Goal: Task Accomplishment & Management: Manage account settings

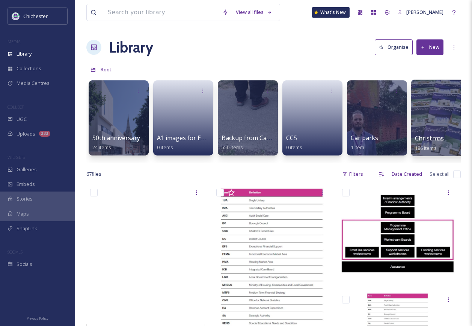
click at [445, 122] on div at bounding box center [441, 118] width 61 height 77
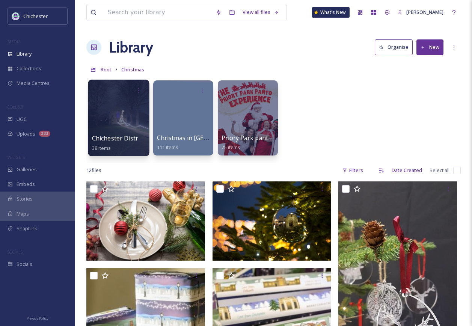
click at [110, 121] on div at bounding box center [118, 118] width 61 height 77
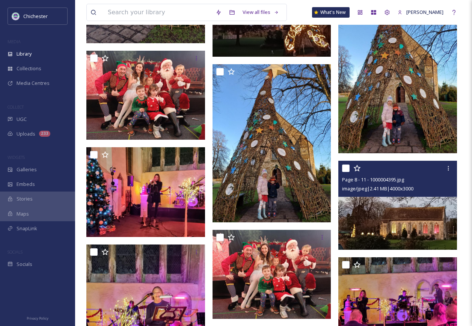
scroll to position [1202, 0]
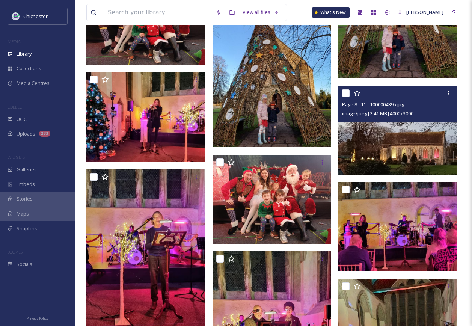
click at [386, 147] on img at bounding box center [398, 130] width 119 height 89
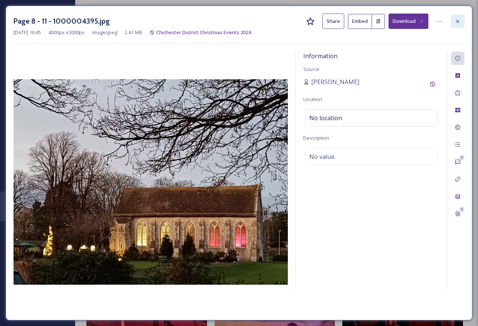
click at [459, 23] on icon at bounding box center [458, 21] width 6 height 6
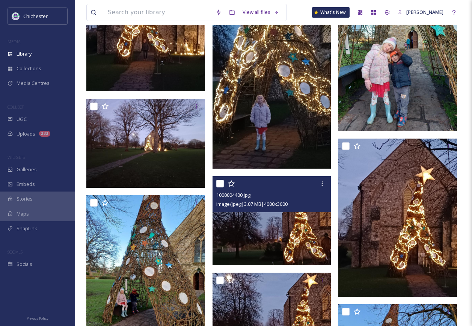
scroll to position [864, 0]
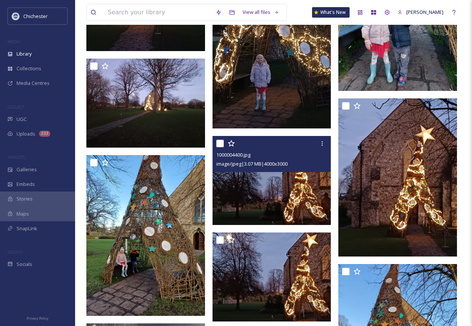
click at [313, 200] on img at bounding box center [272, 180] width 119 height 89
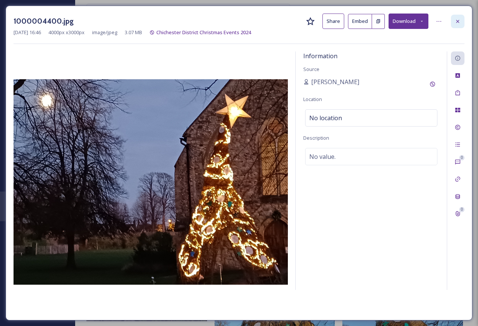
click at [459, 23] on icon at bounding box center [457, 21] width 3 height 3
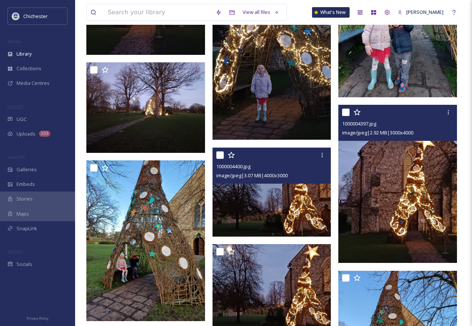
click at [412, 243] on img at bounding box center [398, 184] width 119 height 158
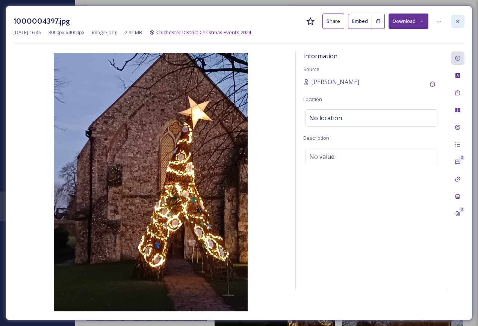
click at [461, 20] on div at bounding box center [458, 22] width 14 height 14
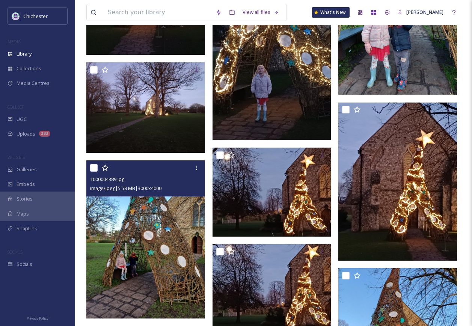
click at [178, 229] on img at bounding box center [145, 239] width 119 height 158
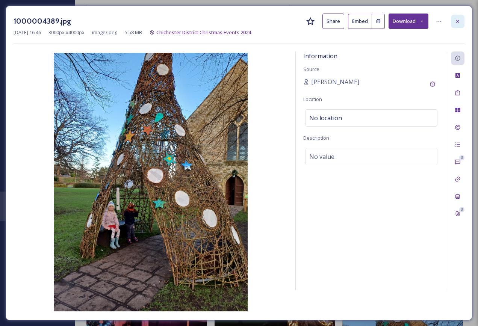
click at [457, 22] on icon at bounding box center [457, 21] width 3 height 3
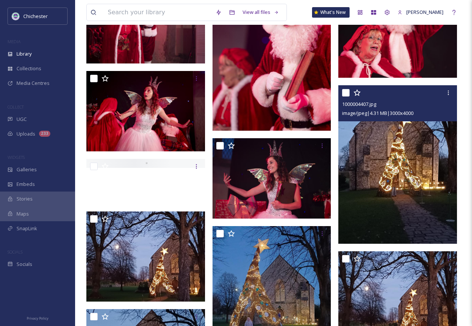
scroll to position [488, 0]
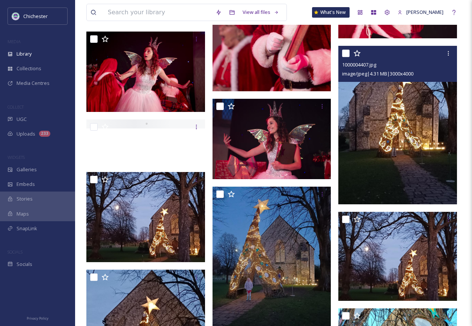
click at [390, 159] on img at bounding box center [398, 125] width 119 height 158
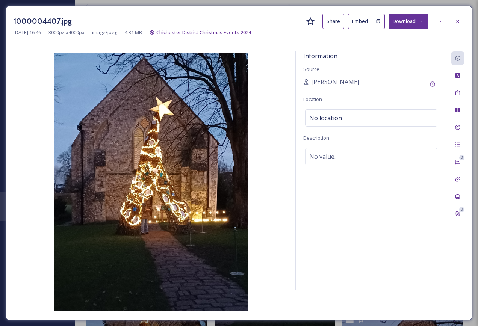
click at [405, 21] on button "Download" at bounding box center [409, 21] width 40 height 15
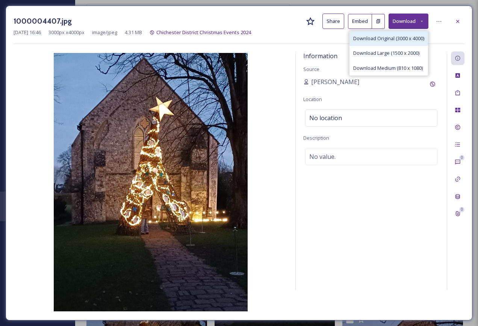
click at [392, 37] on span "Download Original (3000 x 4000)" at bounding box center [388, 38] width 71 height 7
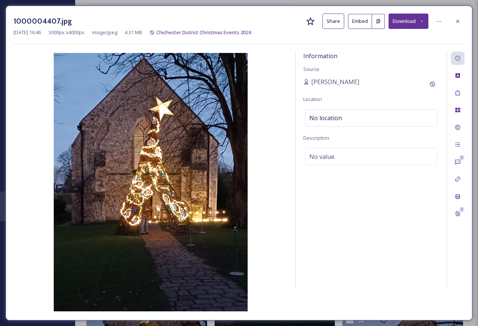
click at [286, 27] on div "1000004407.jpg Share Embed Download" at bounding box center [239, 21] width 451 height 15
drag, startPoint x: 12, startPoint y: 20, endPoint x: 76, endPoint y: 20, distance: 63.9
click at [76, 20] on div "1000004407.jpg Share Embed Download [DATE] 16:46 3000 px x 4000 px image/jpeg 4…" at bounding box center [239, 163] width 467 height 315
copy h3 "1000004407.jpg"
click at [460, 24] on icon at bounding box center [458, 21] width 6 height 6
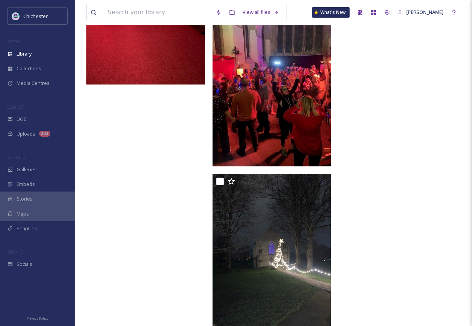
scroll to position [1659, 0]
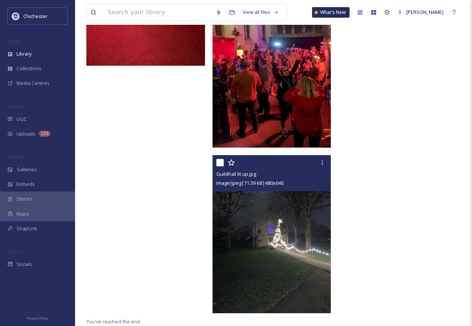
click at [310, 266] on img at bounding box center [272, 234] width 119 height 158
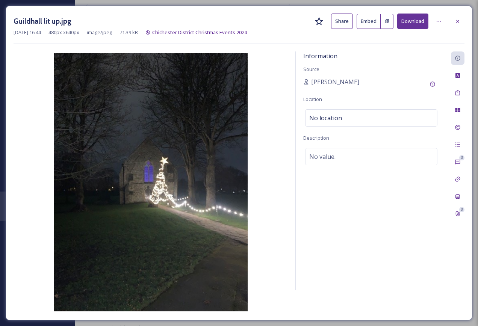
scroll to position [1497, 0]
click at [454, 21] on div at bounding box center [458, 22] width 14 height 14
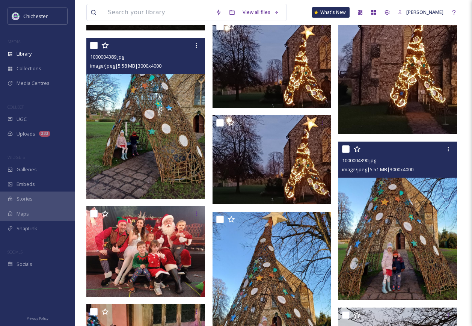
scroll to position [1099, 0]
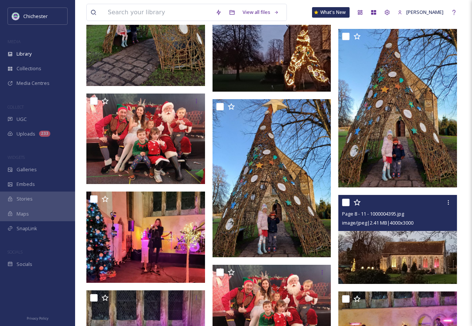
click at [384, 237] on img at bounding box center [398, 239] width 119 height 89
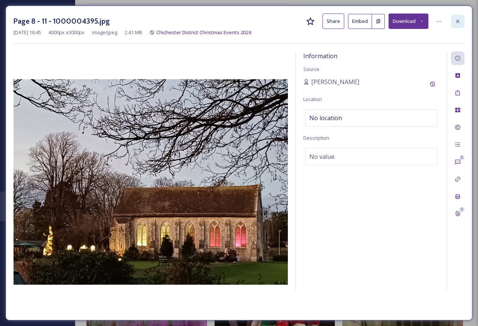
click at [459, 18] on icon at bounding box center [458, 21] width 6 height 6
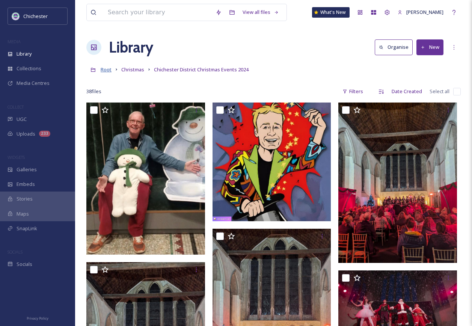
click at [103, 70] on span "Root" at bounding box center [106, 69] width 11 height 7
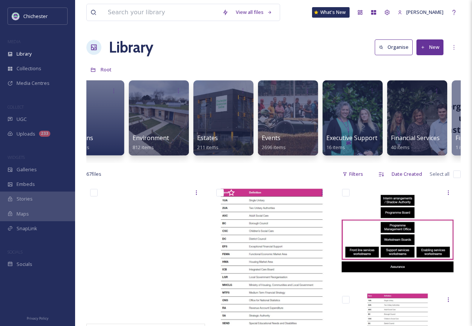
scroll to position [0, 1332]
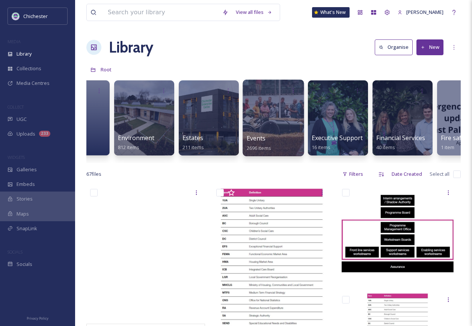
click at [254, 117] on div at bounding box center [273, 118] width 61 height 77
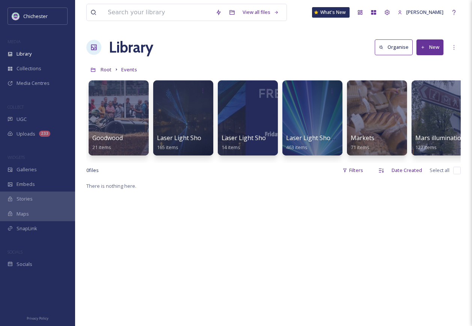
scroll to position [0, 781]
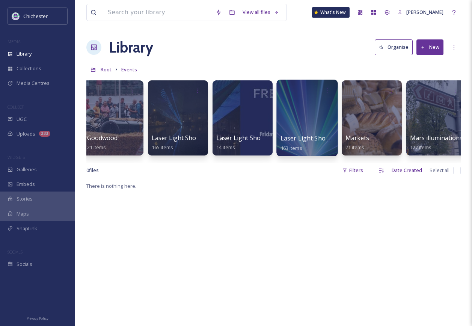
click at [313, 121] on div at bounding box center [307, 118] width 61 height 77
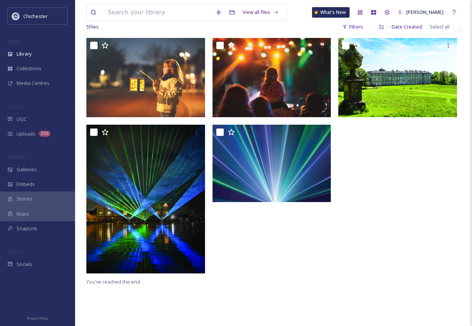
scroll to position [31, 0]
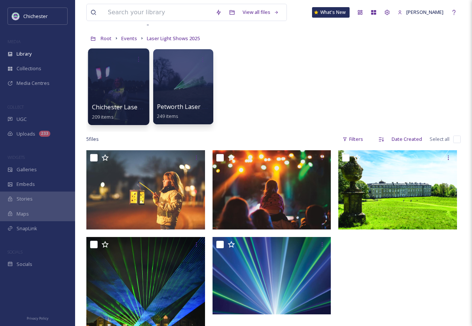
click at [147, 95] on div at bounding box center [118, 86] width 61 height 77
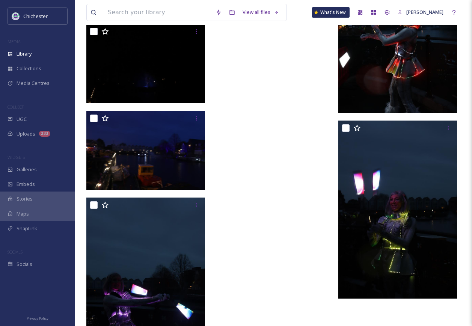
scroll to position [5378, 0]
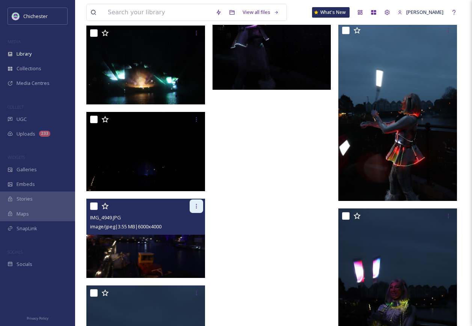
click at [197, 205] on icon at bounding box center [197, 206] width 6 height 6
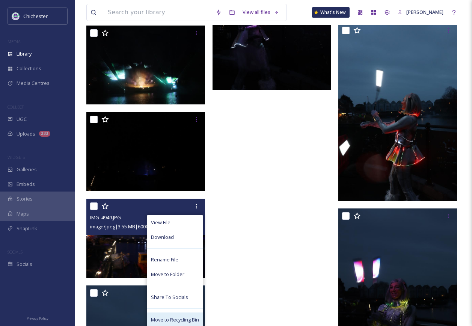
click at [169, 321] on span "Move to Recycling Bin" at bounding box center [175, 319] width 48 height 7
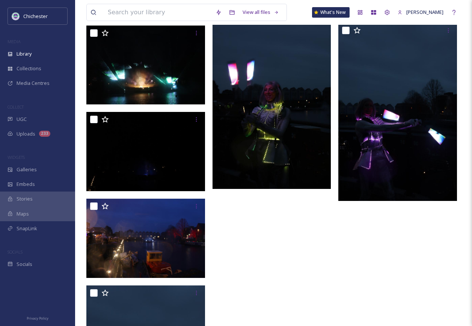
scroll to position [5265, 0]
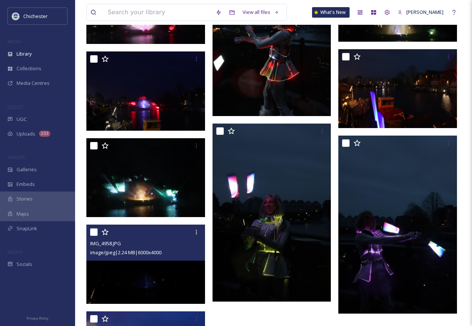
click at [162, 272] on img at bounding box center [145, 264] width 119 height 79
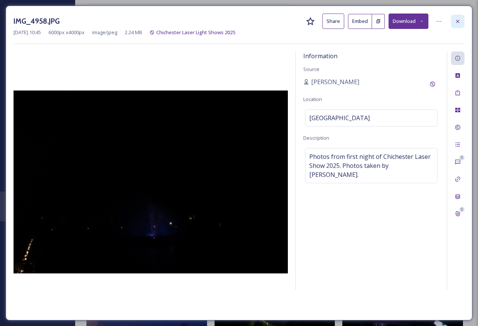
click at [461, 23] on div at bounding box center [458, 22] width 14 height 14
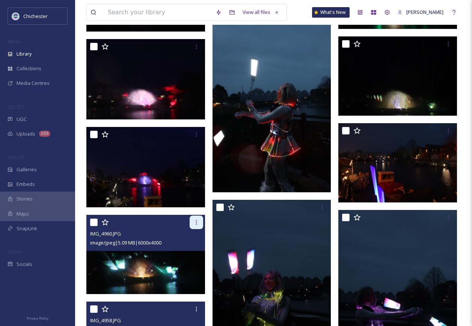
click at [197, 221] on icon at bounding box center [197, 222] width 6 height 6
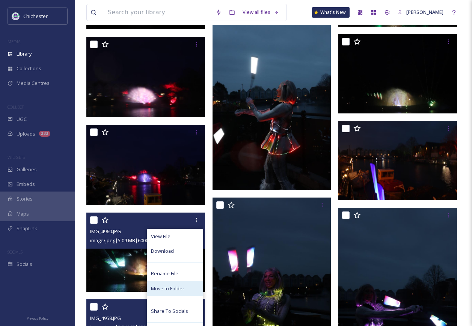
scroll to position [5378, 0]
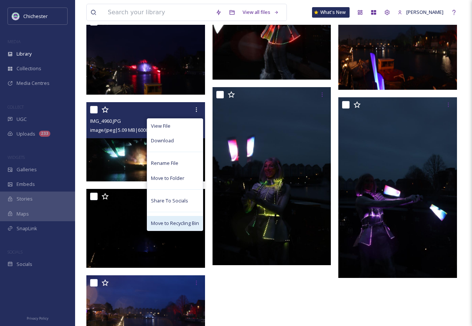
click at [159, 221] on span "Move to Recycling Bin" at bounding box center [175, 223] width 48 height 7
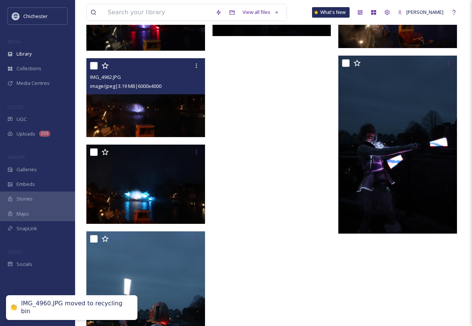
scroll to position [5332, 0]
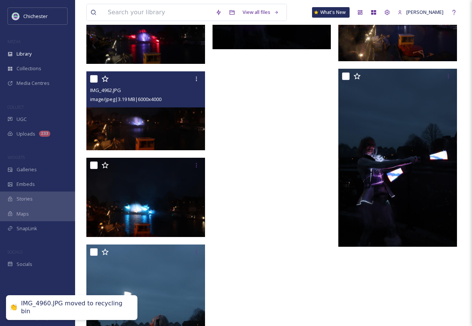
click at [149, 127] on img at bounding box center [145, 110] width 119 height 79
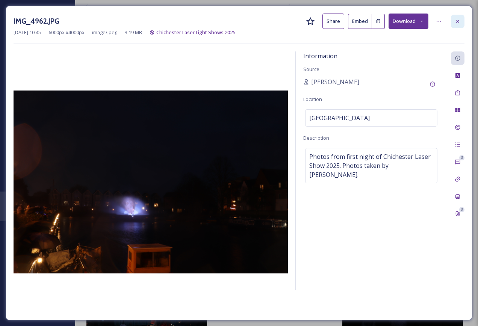
click at [456, 21] on icon at bounding box center [458, 21] width 6 height 6
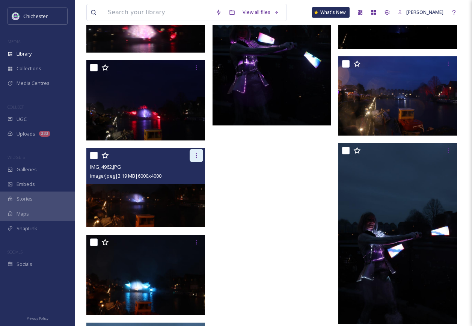
click at [197, 157] on icon at bounding box center [197, 156] width 6 height 6
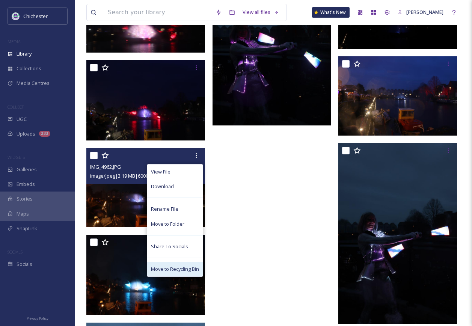
click at [172, 268] on span "Move to Recycling Bin" at bounding box center [175, 269] width 48 height 7
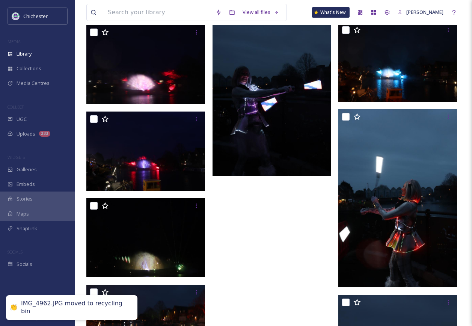
scroll to position [5204, 0]
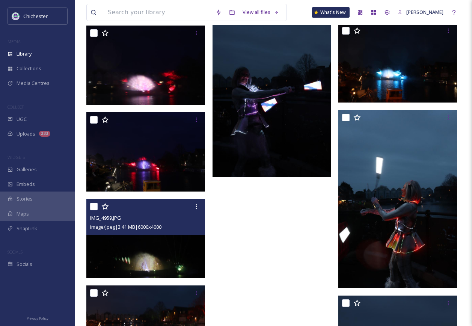
click at [125, 256] on img at bounding box center [145, 238] width 119 height 79
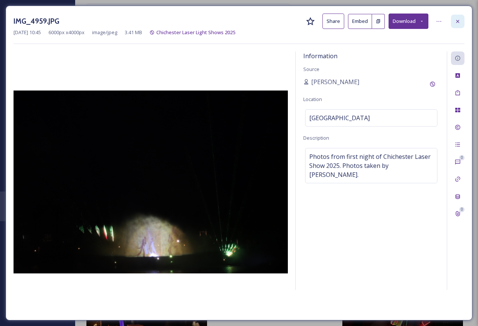
click at [464, 17] on div at bounding box center [458, 22] width 14 height 14
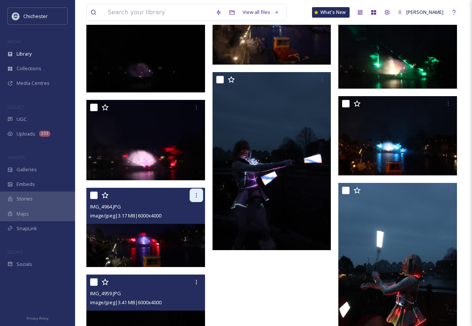
click at [197, 197] on icon at bounding box center [197, 195] width 6 height 6
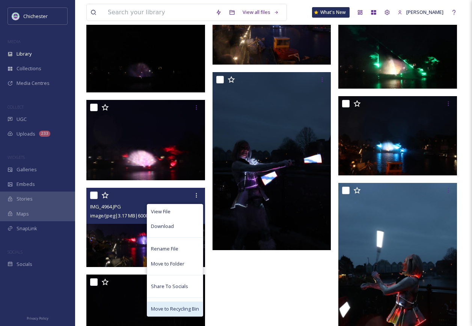
click at [179, 308] on span "Move to Recycling Bin" at bounding box center [175, 308] width 48 height 7
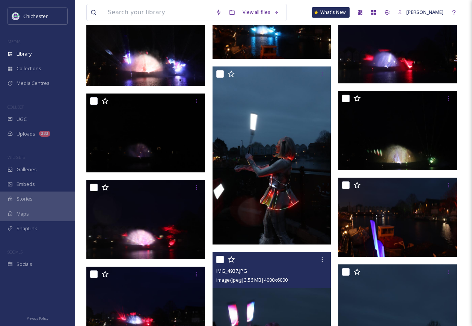
scroll to position [4979, 0]
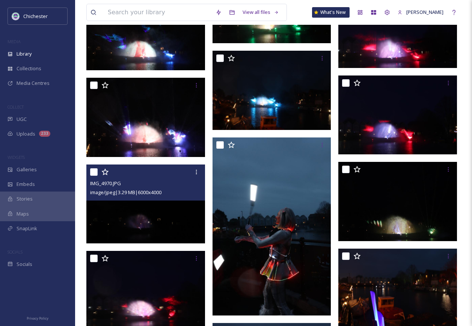
click at [155, 216] on img at bounding box center [145, 203] width 119 height 79
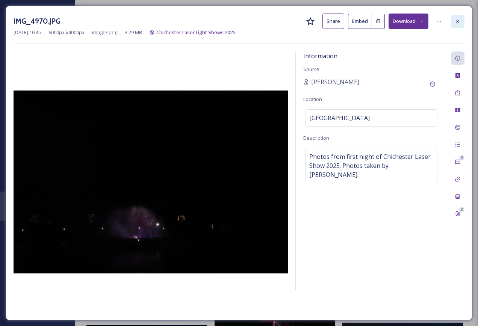
click at [453, 23] on div at bounding box center [458, 22] width 14 height 14
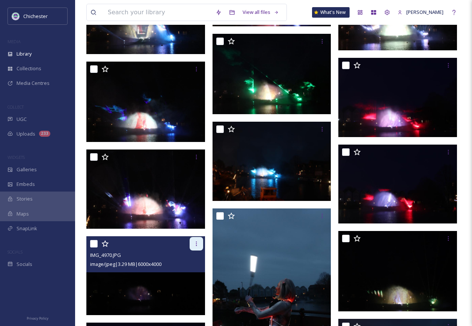
click at [197, 245] on icon at bounding box center [196, 244] width 1 height 5
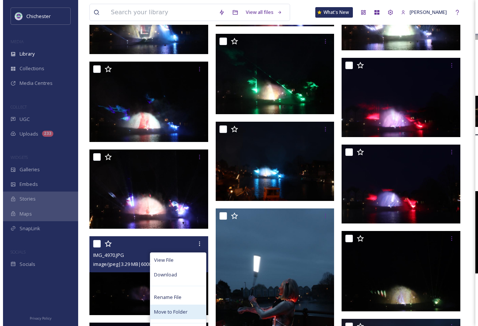
scroll to position [5054, 0]
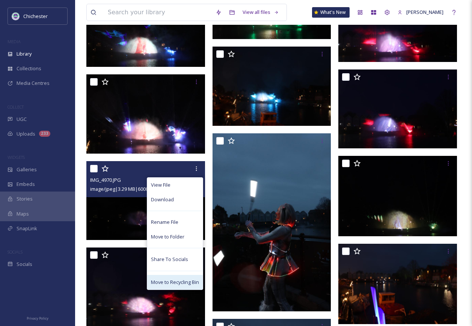
click at [182, 280] on span "Move to Recycling Bin" at bounding box center [175, 282] width 48 height 7
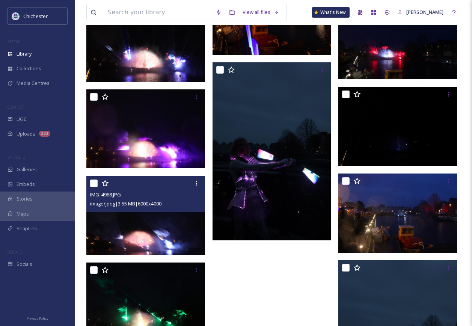
click at [165, 225] on img at bounding box center [145, 215] width 119 height 79
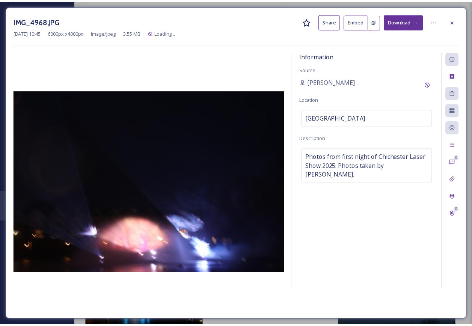
scroll to position [5125, 0]
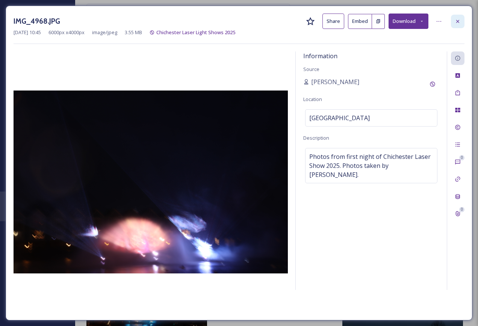
click at [460, 24] on icon at bounding box center [458, 21] width 6 height 6
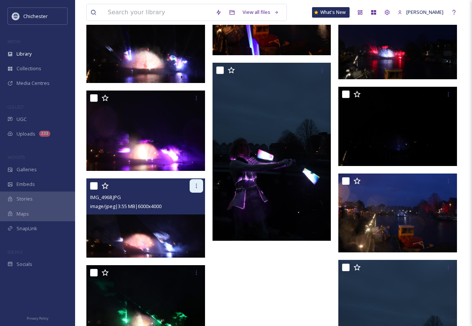
click at [199, 186] on icon at bounding box center [197, 186] width 6 height 6
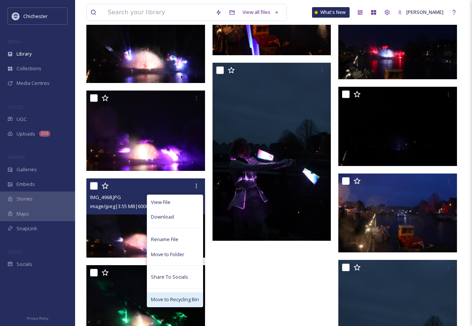
click at [168, 299] on span "Move to Recycling Bin" at bounding box center [175, 299] width 48 height 7
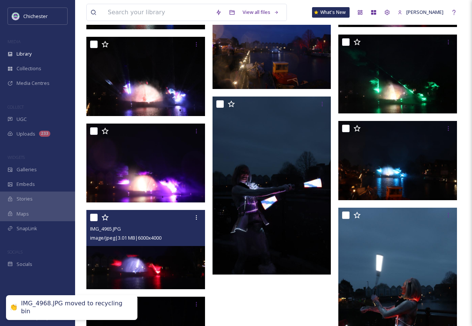
scroll to position [4979, 0]
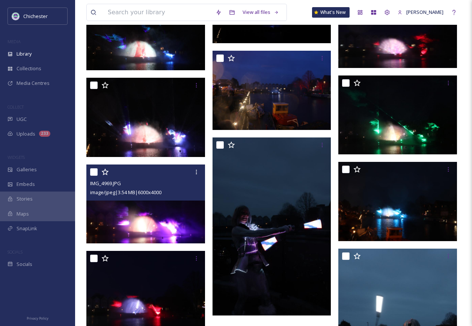
click at [167, 221] on img at bounding box center [145, 203] width 119 height 79
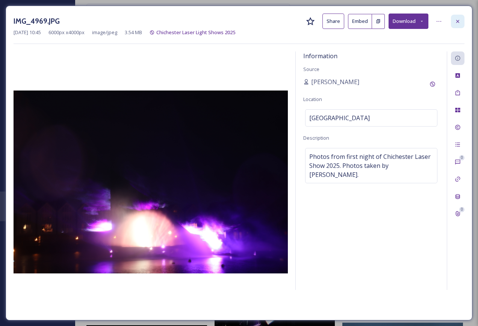
click at [463, 21] on div at bounding box center [458, 22] width 14 height 14
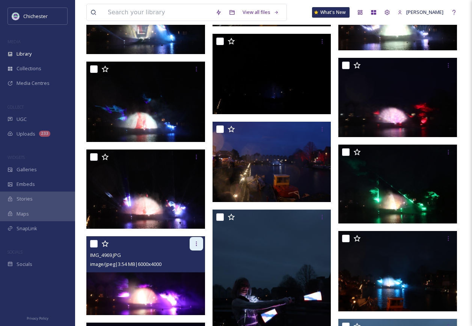
click at [194, 244] on icon at bounding box center [197, 244] width 6 height 6
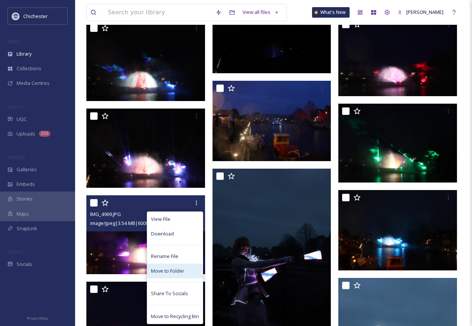
scroll to position [5054, 0]
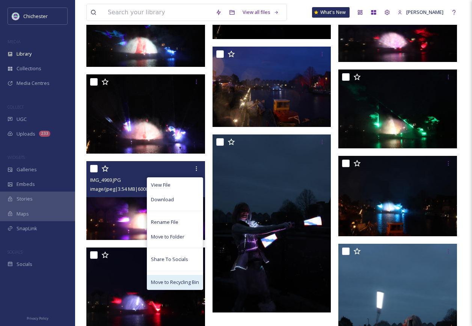
click at [172, 283] on span "Move to Recycling Bin" at bounding box center [175, 282] width 48 height 7
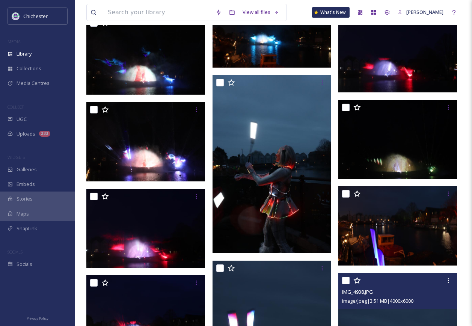
scroll to position [4941, 0]
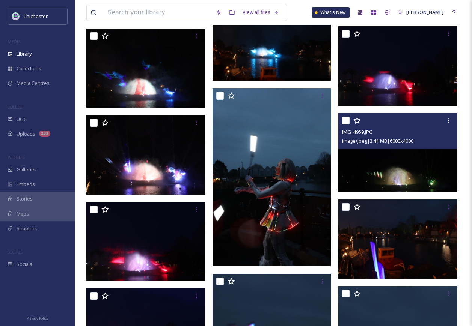
click at [408, 169] on img at bounding box center [398, 152] width 119 height 79
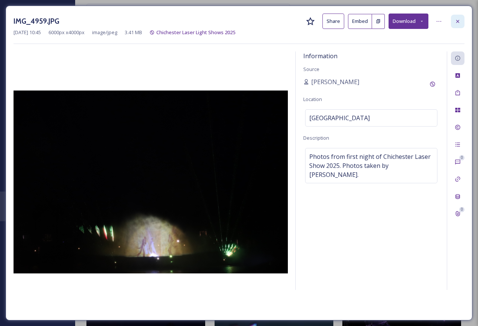
click at [458, 20] on icon at bounding box center [458, 21] width 6 height 6
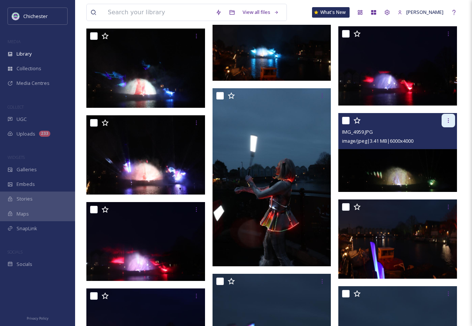
click at [446, 118] on icon at bounding box center [449, 121] width 6 height 6
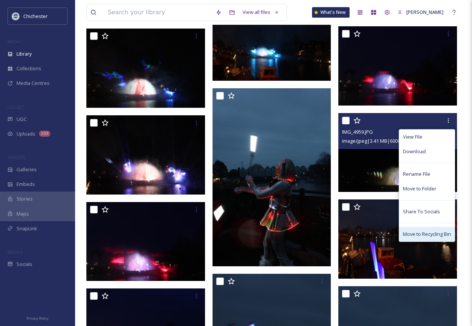
click at [423, 233] on span "Move to Recycling Bin" at bounding box center [427, 234] width 48 height 7
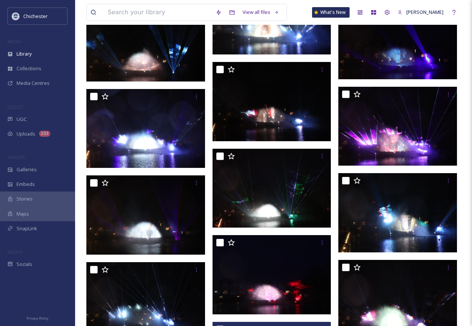
scroll to position [4528, 0]
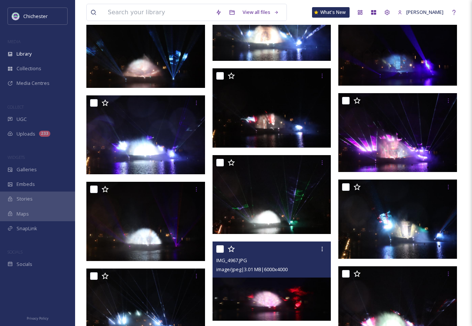
click at [283, 289] on img at bounding box center [272, 281] width 119 height 79
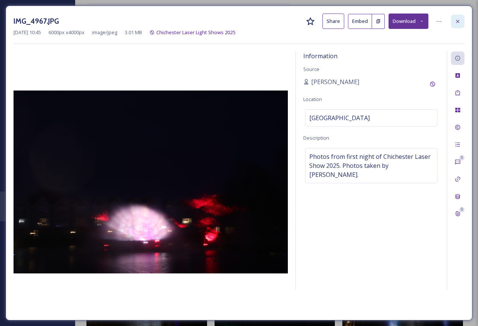
click at [458, 23] on icon at bounding box center [458, 21] width 6 height 6
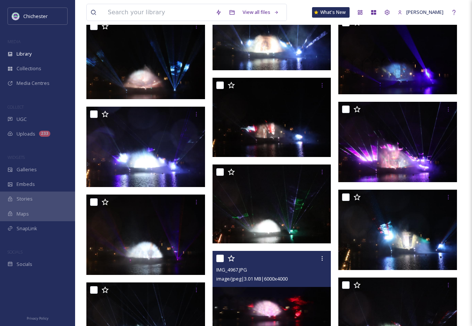
scroll to position [4640, 0]
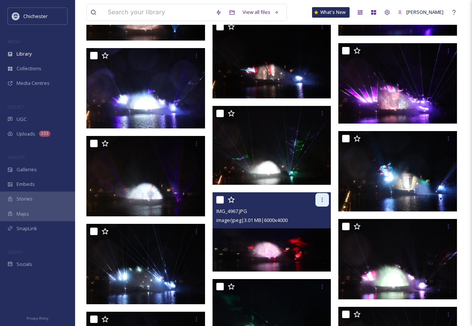
click at [323, 199] on icon at bounding box center [322, 200] width 6 height 6
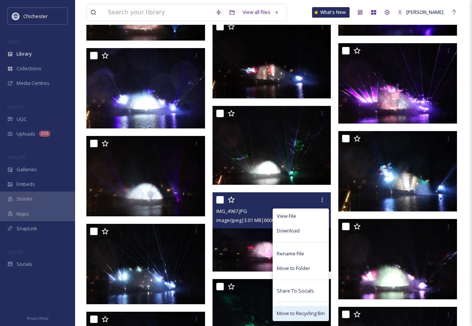
click at [286, 313] on span "Move to Recycling Bin" at bounding box center [301, 313] width 48 height 7
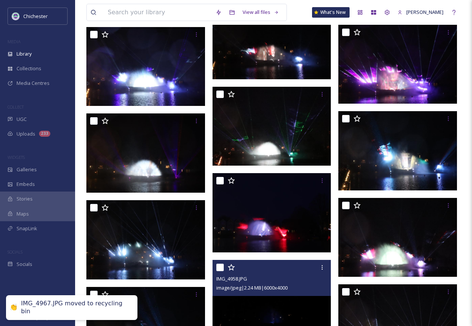
scroll to position [4528, 0]
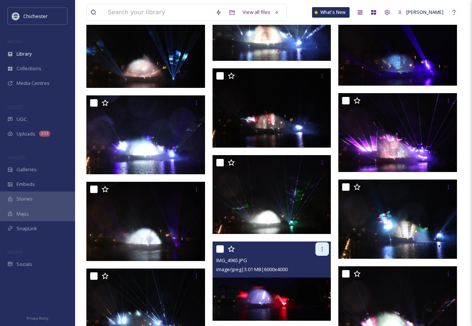
click at [321, 249] on icon at bounding box center [322, 249] width 6 height 6
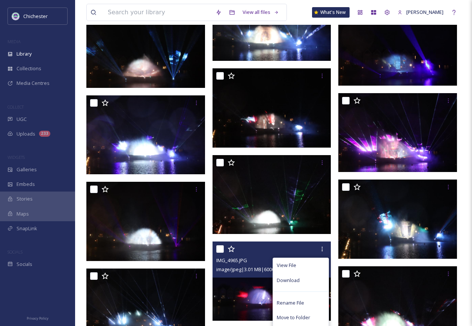
scroll to position [4640, 0]
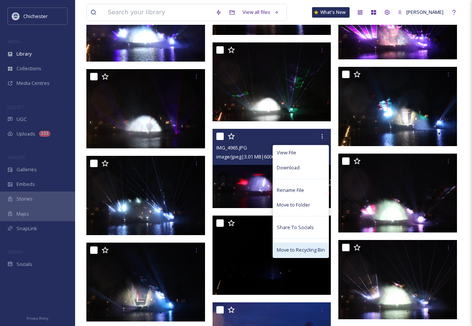
click at [291, 246] on div "Move to Recycling Bin" at bounding box center [301, 250] width 56 height 15
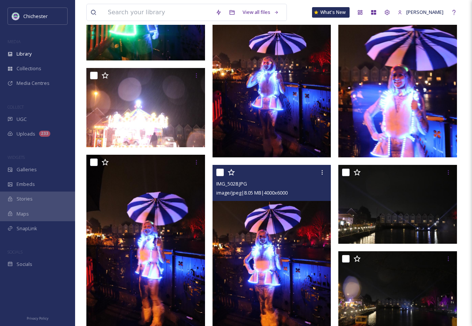
scroll to position [2799, 0]
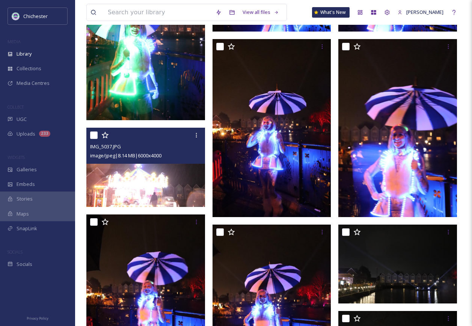
click at [151, 181] on img at bounding box center [145, 167] width 119 height 79
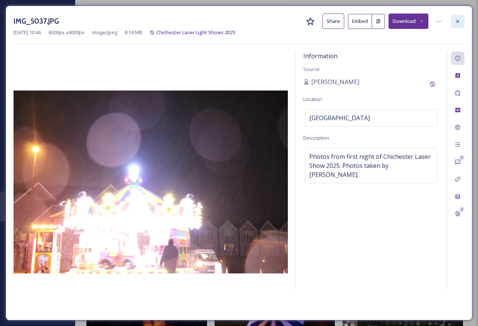
click at [460, 20] on icon at bounding box center [458, 21] width 6 height 6
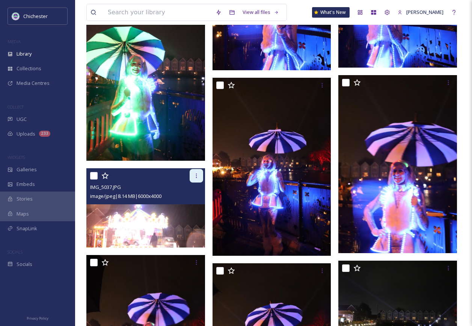
click at [192, 177] on div at bounding box center [197, 176] width 14 height 14
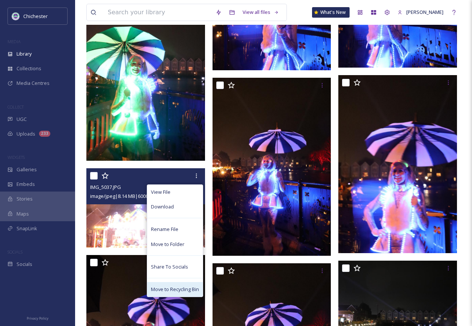
click at [188, 292] on span "Move to Recycling Bin" at bounding box center [175, 289] width 48 height 7
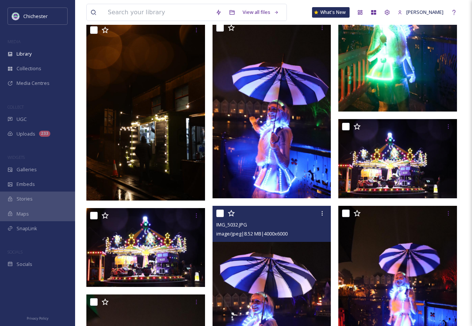
scroll to position [2386, 0]
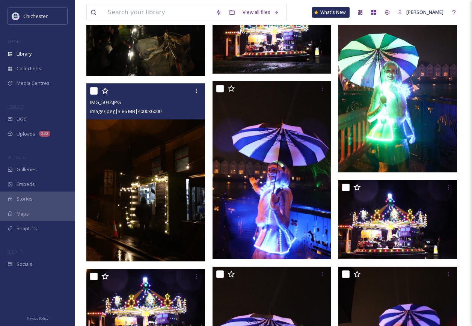
click at [173, 228] on img at bounding box center [145, 172] width 119 height 178
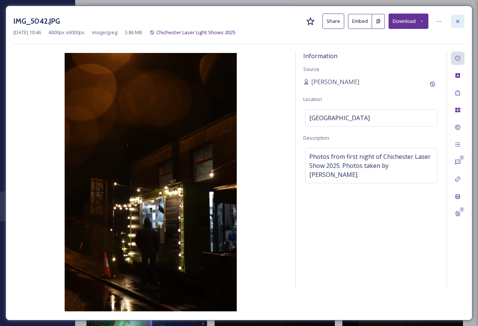
click at [462, 21] on div at bounding box center [458, 22] width 14 height 14
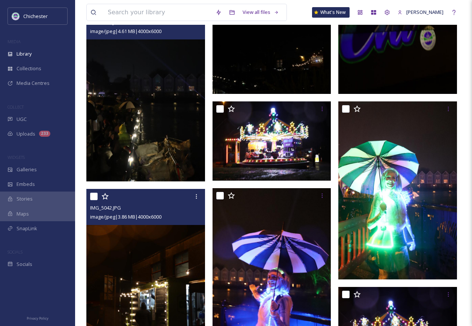
click at [176, 159] on img at bounding box center [145, 92] width 119 height 178
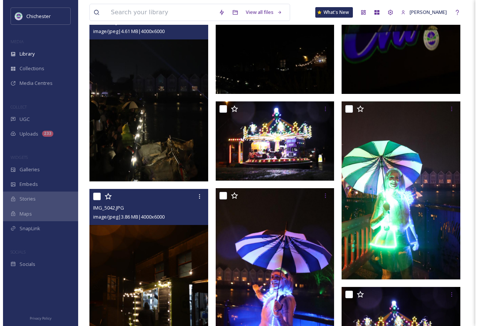
scroll to position [2125, 0]
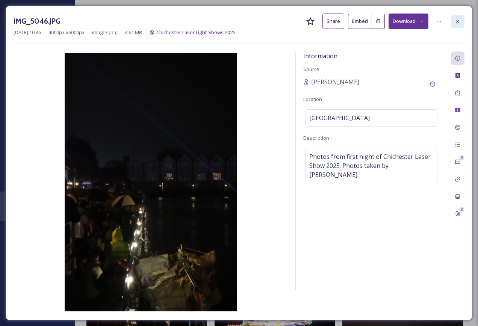
click at [458, 19] on icon at bounding box center [458, 21] width 6 height 6
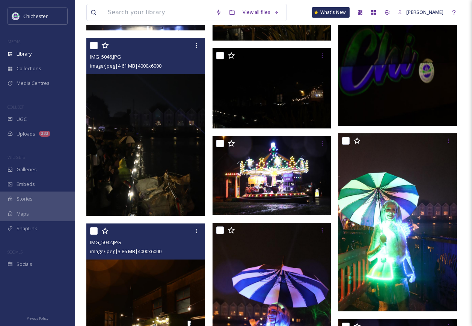
scroll to position [2236, 0]
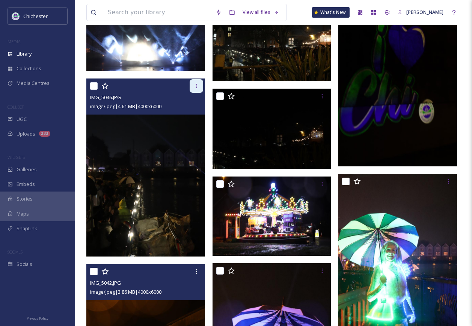
click at [197, 87] on icon at bounding box center [197, 86] width 6 height 6
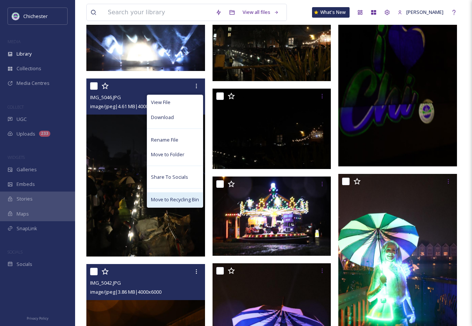
click at [175, 200] on span "Move to Recycling Bin" at bounding box center [175, 199] width 48 height 7
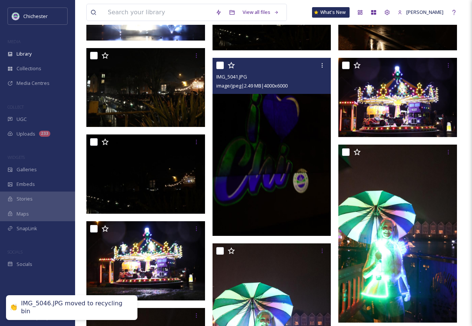
scroll to position [2123, 0]
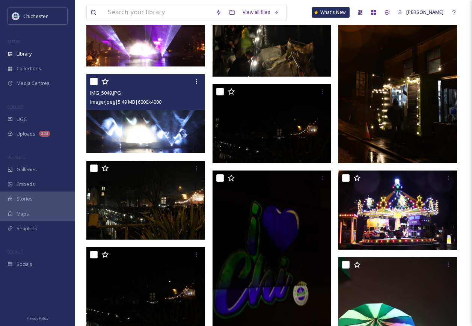
click at [129, 133] on img at bounding box center [145, 113] width 119 height 79
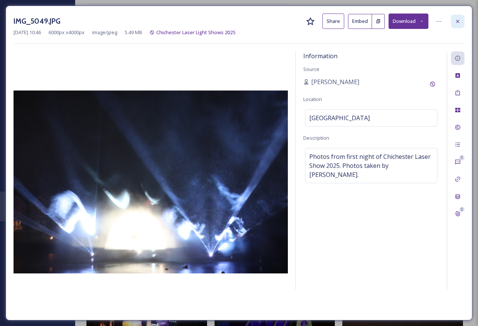
click at [457, 22] on icon at bounding box center [457, 21] width 3 height 3
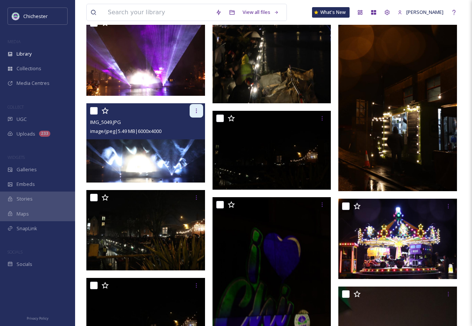
click at [197, 108] on icon at bounding box center [197, 111] width 6 height 6
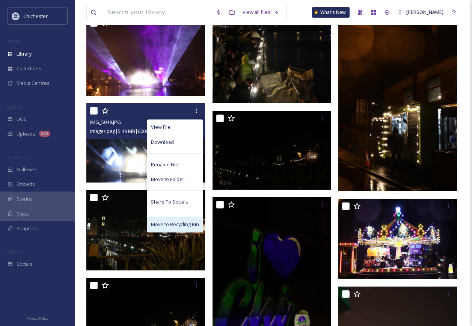
click at [161, 227] on span "Move to Recycling Bin" at bounding box center [175, 224] width 48 height 7
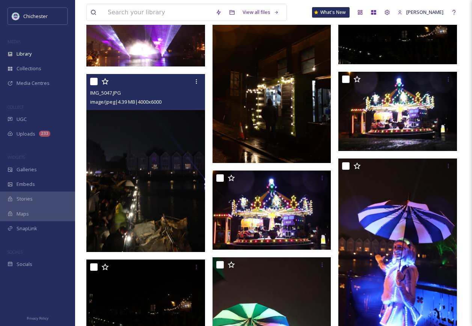
click at [149, 204] on img at bounding box center [145, 163] width 119 height 178
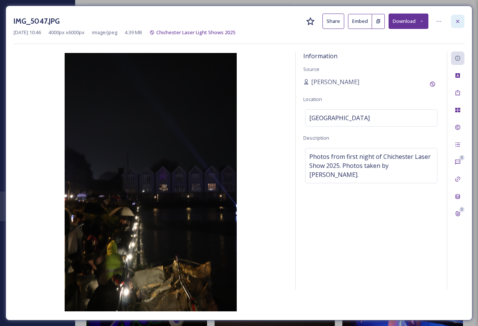
click at [458, 20] on icon at bounding box center [458, 21] width 6 height 6
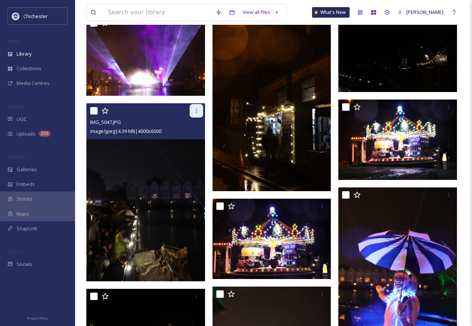
click at [194, 112] on icon at bounding box center [197, 111] width 6 height 6
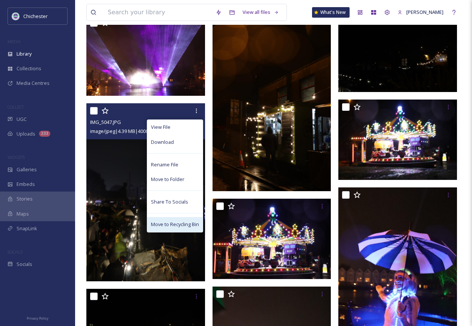
click at [165, 222] on span "Move to Recycling Bin" at bounding box center [175, 224] width 48 height 7
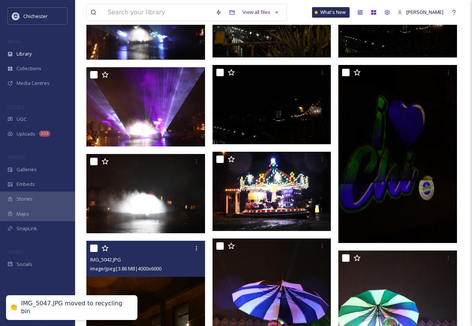
scroll to position [1973, 0]
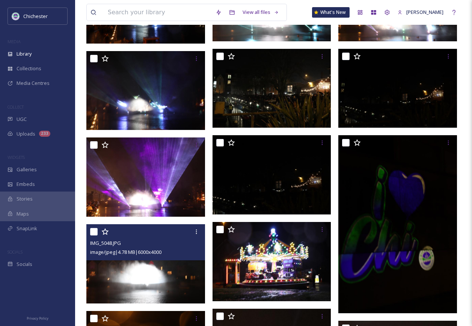
click at [162, 269] on img at bounding box center [145, 263] width 119 height 79
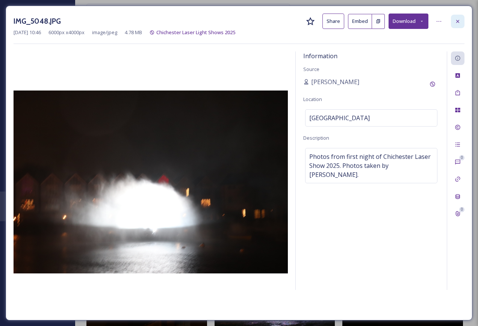
click at [459, 24] on icon at bounding box center [458, 21] width 6 height 6
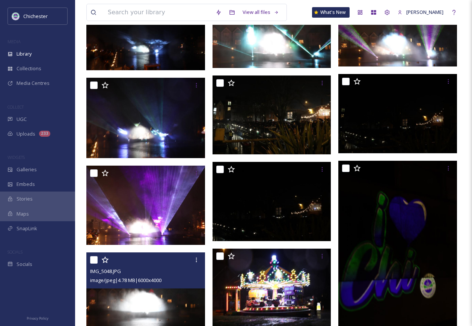
click at [159, 284] on span "image/jpeg | 4.78 MB | 6000 x 4000" at bounding box center [125, 280] width 71 height 7
click at [197, 259] on icon at bounding box center [197, 260] width 6 height 6
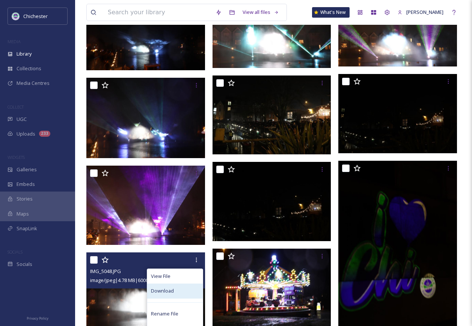
scroll to position [2085, 0]
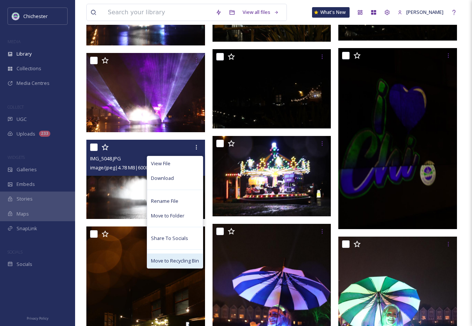
click at [174, 258] on span "Move to Recycling Bin" at bounding box center [175, 260] width 48 height 7
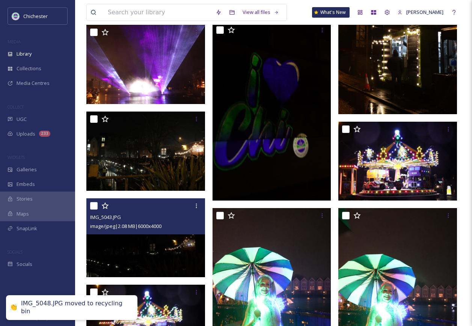
click at [162, 225] on span "image/jpeg | 2.08 MB | 6000 x 4000" at bounding box center [125, 226] width 71 height 7
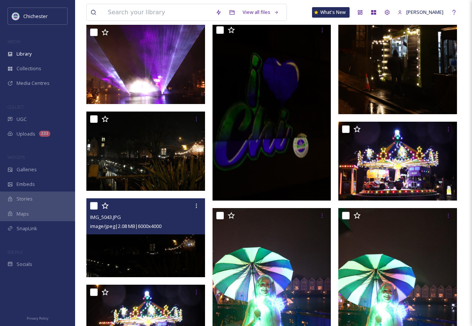
click at [162, 237] on img at bounding box center [145, 237] width 119 height 79
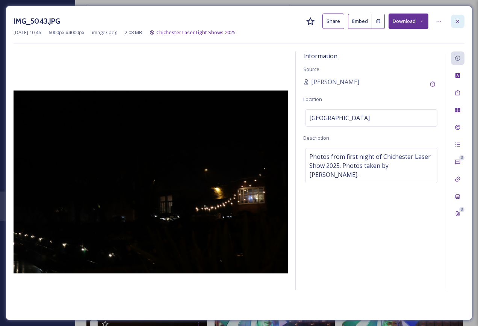
click at [458, 21] on icon at bounding box center [457, 21] width 3 height 3
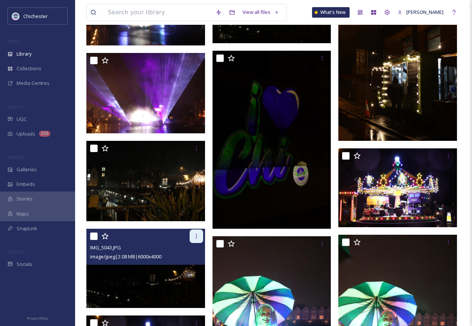
click at [200, 239] on div at bounding box center [197, 237] width 14 height 14
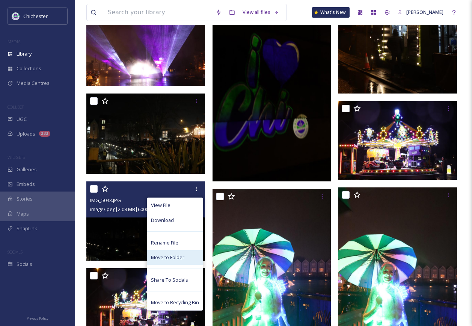
scroll to position [2198, 0]
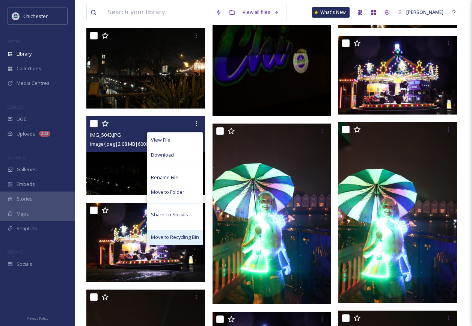
click at [165, 242] on div "Move to Recycling Bin" at bounding box center [175, 237] width 56 height 15
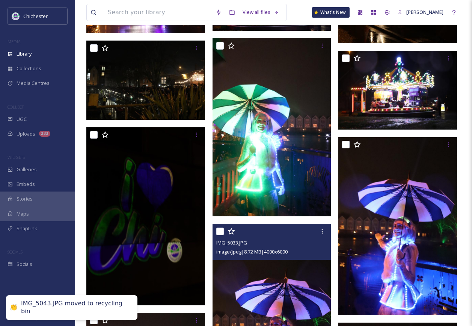
scroll to position [2123, 0]
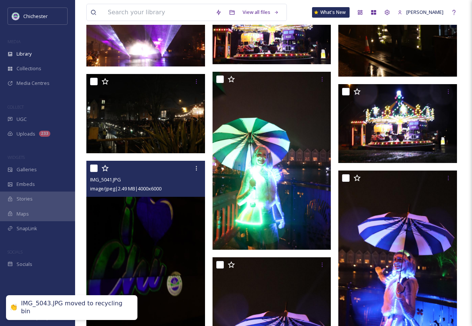
click at [146, 231] on img at bounding box center [145, 250] width 119 height 178
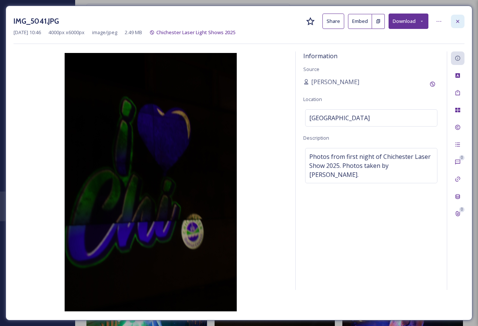
click at [456, 21] on icon at bounding box center [458, 21] width 6 height 6
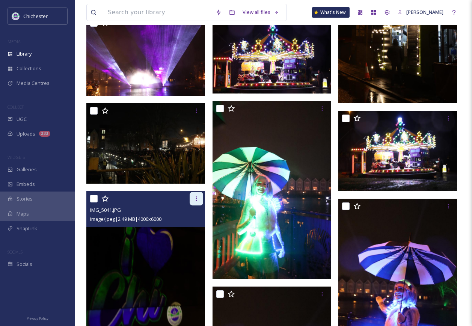
click at [197, 195] on div at bounding box center [197, 199] width 14 height 14
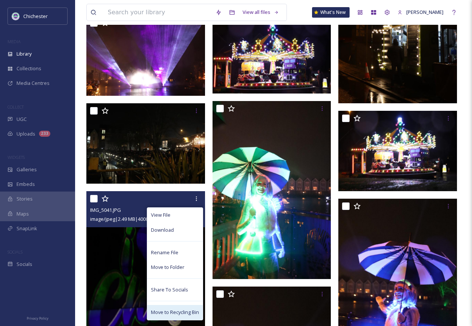
click at [165, 310] on span "Move to Recycling Bin" at bounding box center [175, 312] width 48 height 7
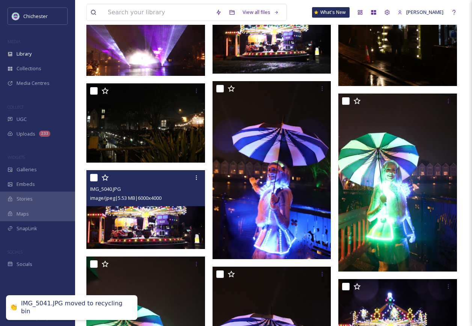
scroll to position [2048, 0]
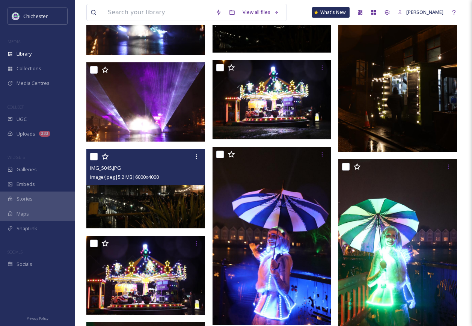
click at [161, 206] on img at bounding box center [145, 188] width 119 height 79
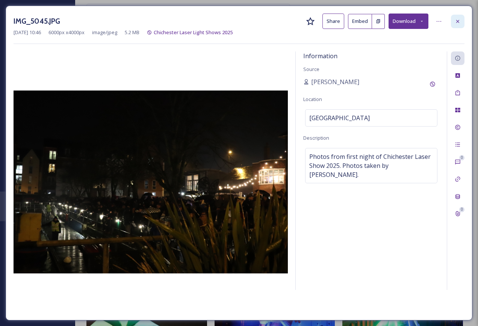
click at [461, 18] on div at bounding box center [458, 22] width 14 height 14
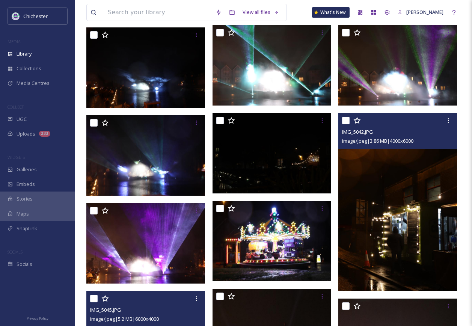
scroll to position [1897, 0]
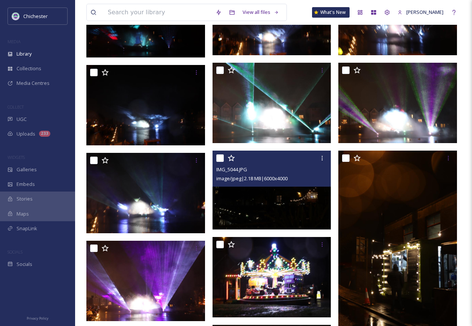
click at [316, 212] on img at bounding box center [272, 190] width 119 height 79
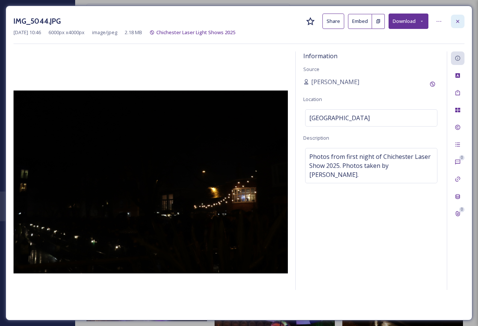
click at [459, 20] on icon at bounding box center [458, 21] width 6 height 6
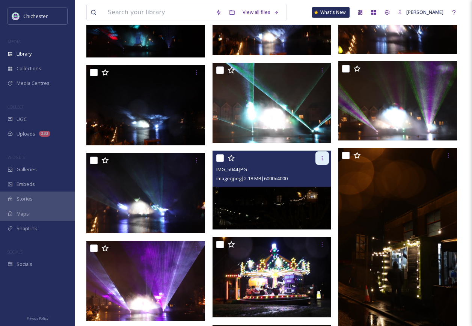
click at [324, 159] on icon at bounding box center [322, 158] width 6 height 6
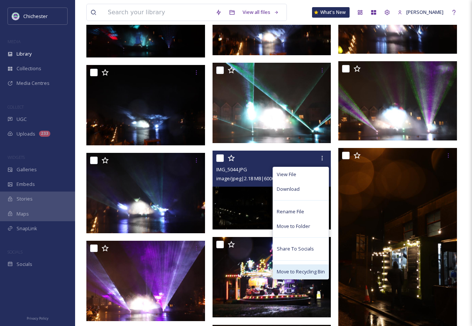
click at [290, 271] on span "Move to Recycling Bin" at bounding box center [301, 271] width 48 height 7
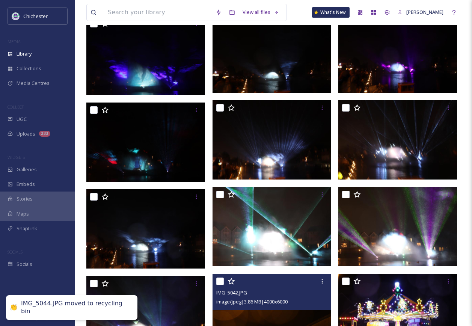
scroll to position [1747, 0]
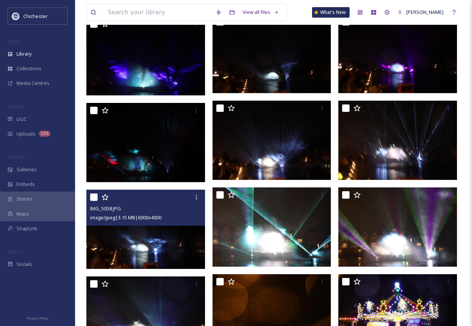
click at [156, 249] on img at bounding box center [145, 229] width 119 height 79
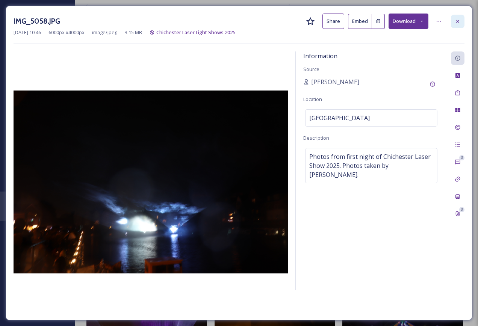
click at [455, 21] on icon at bounding box center [458, 21] width 6 height 6
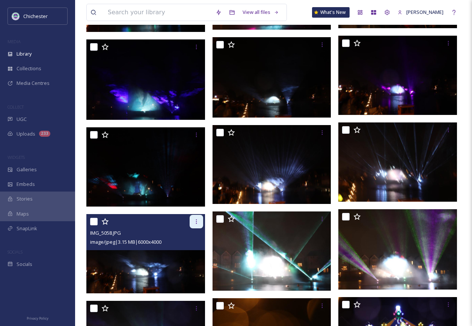
click at [196, 224] on icon at bounding box center [197, 222] width 6 height 6
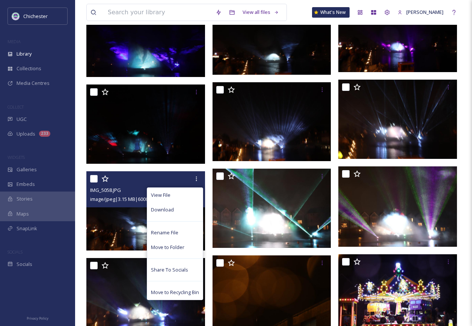
scroll to position [1822, 0]
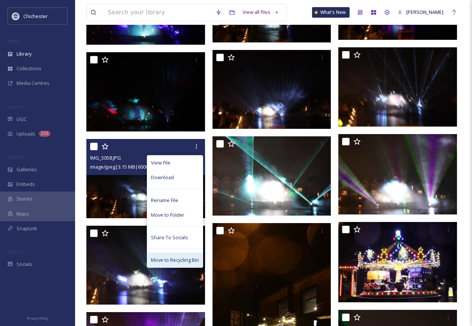
click at [184, 261] on span "Move to Recycling Bin" at bounding box center [175, 260] width 48 height 7
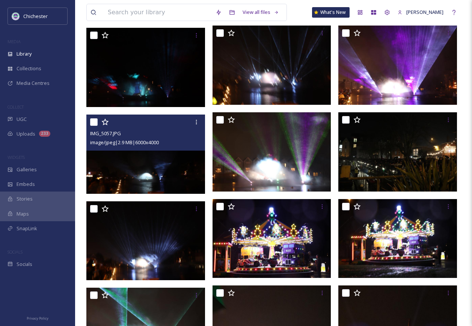
click at [160, 169] on img at bounding box center [145, 154] width 119 height 79
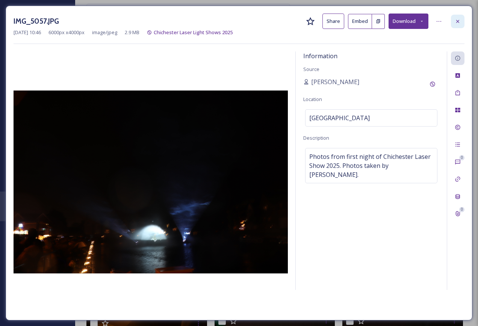
click at [456, 24] on icon at bounding box center [458, 21] width 6 height 6
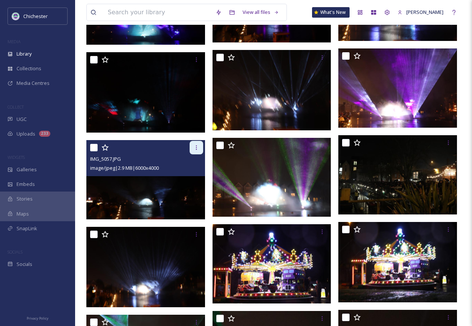
click at [198, 148] on icon at bounding box center [197, 148] width 6 height 6
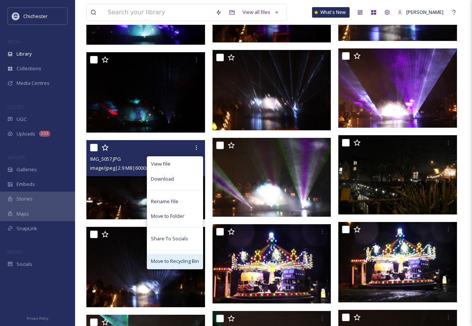
click at [181, 260] on span "Move to Recycling Bin" at bounding box center [175, 261] width 48 height 7
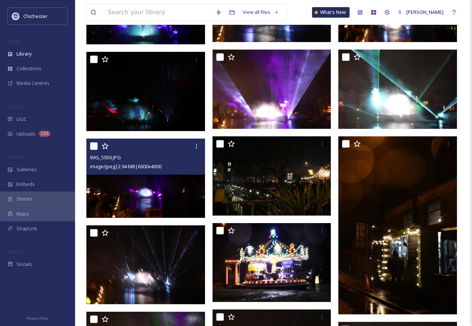
scroll to position [1785, 0]
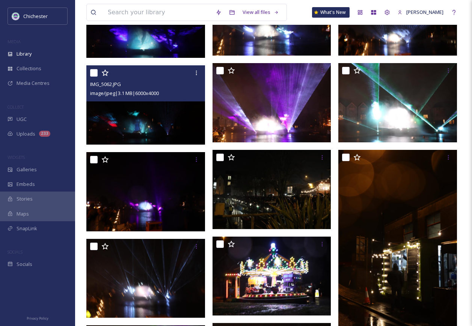
click at [144, 121] on img at bounding box center [145, 104] width 119 height 79
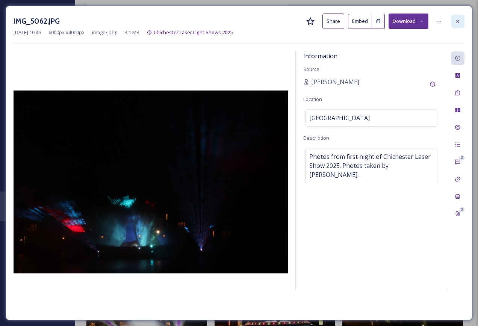
click at [455, 18] on icon at bounding box center [458, 21] width 6 height 6
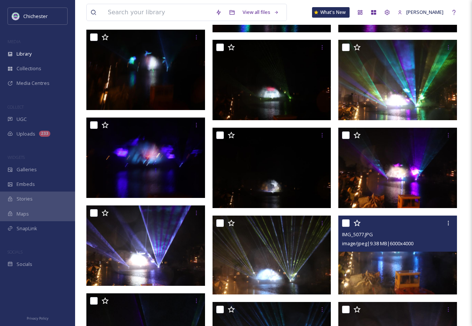
scroll to position [921, 0]
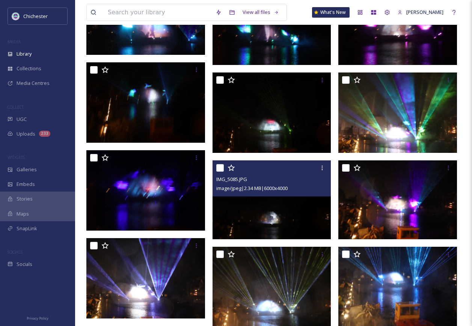
click at [290, 218] on img at bounding box center [272, 199] width 119 height 79
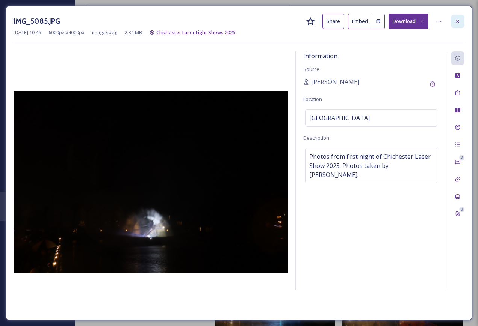
click at [457, 21] on icon at bounding box center [458, 21] width 6 height 6
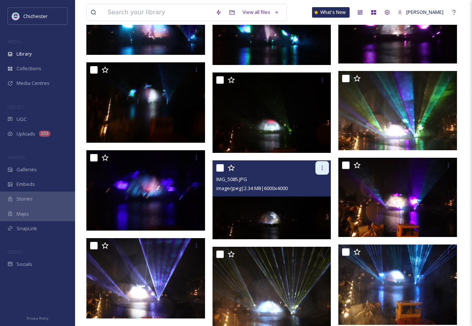
click at [323, 168] on icon at bounding box center [322, 168] width 1 height 5
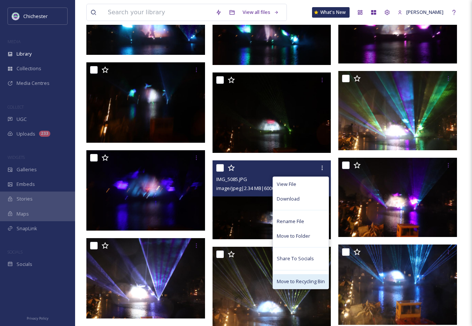
click at [312, 283] on span "Move to Recycling Bin" at bounding box center [301, 281] width 48 height 7
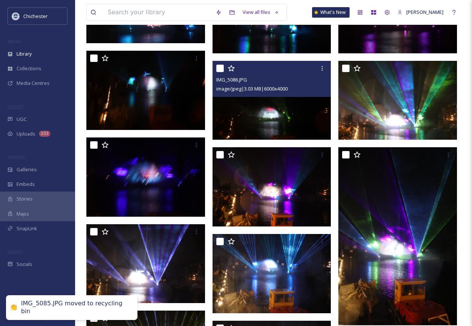
click at [296, 113] on img at bounding box center [272, 100] width 119 height 79
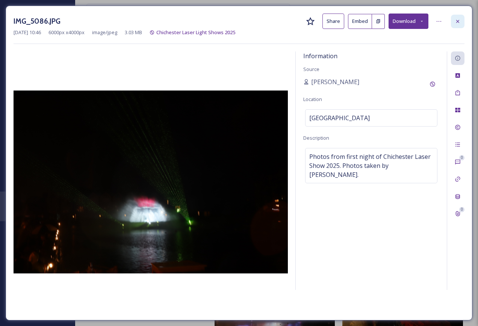
click at [452, 24] on div at bounding box center [458, 22] width 14 height 14
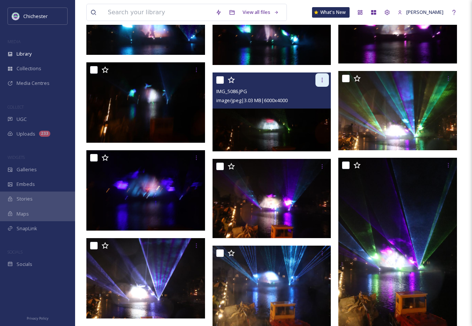
click at [320, 77] on icon at bounding box center [322, 80] width 6 height 6
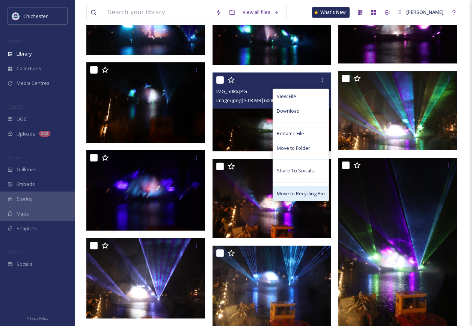
click at [296, 195] on span "Move to Recycling Bin" at bounding box center [301, 193] width 48 height 7
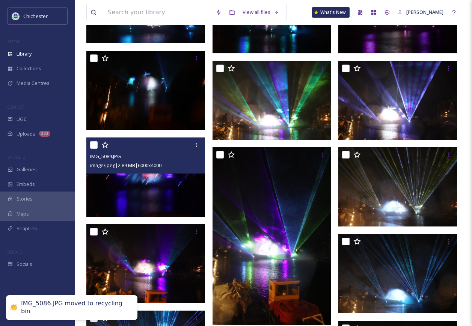
click at [187, 189] on img at bounding box center [145, 177] width 119 height 79
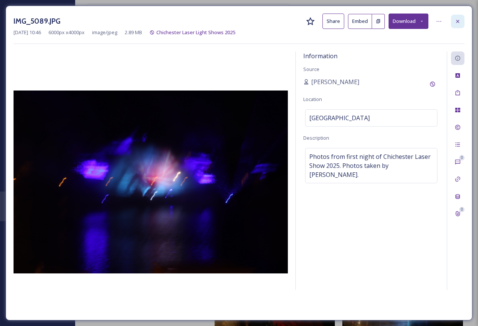
click at [462, 19] on div at bounding box center [458, 22] width 14 height 14
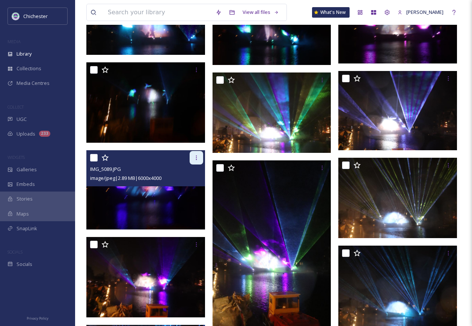
click at [198, 158] on icon at bounding box center [197, 158] width 6 height 6
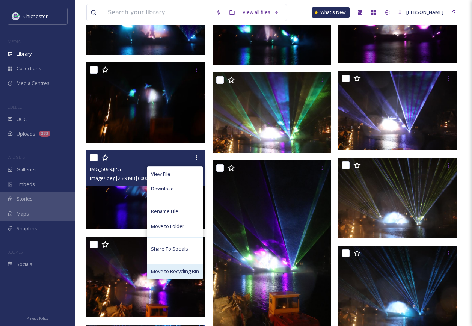
click at [178, 267] on div "Move to Recycling Bin" at bounding box center [175, 271] width 56 height 15
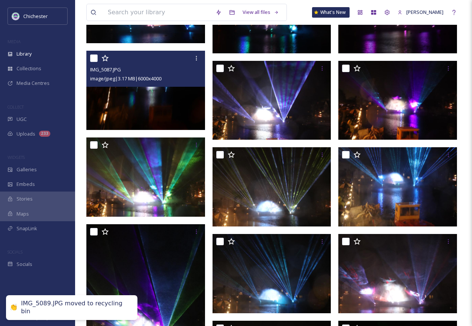
click at [174, 111] on img at bounding box center [145, 90] width 119 height 79
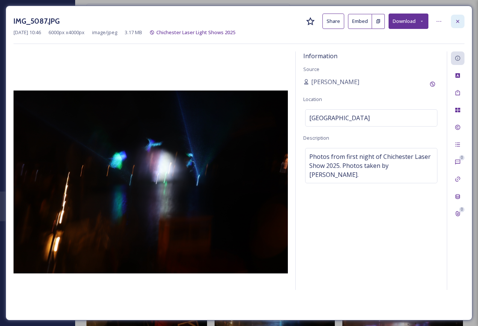
click at [458, 21] on icon at bounding box center [458, 21] width 6 height 6
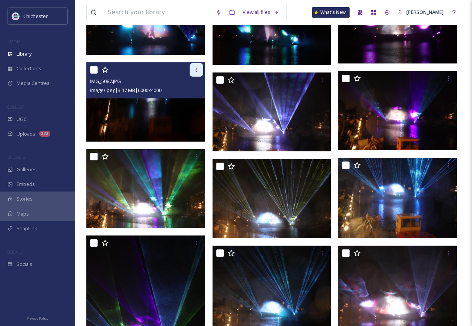
click at [198, 67] on icon at bounding box center [197, 70] width 6 height 6
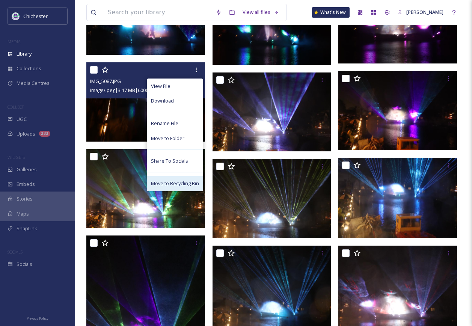
click at [180, 186] on span "Move to Recycling Bin" at bounding box center [175, 183] width 48 height 7
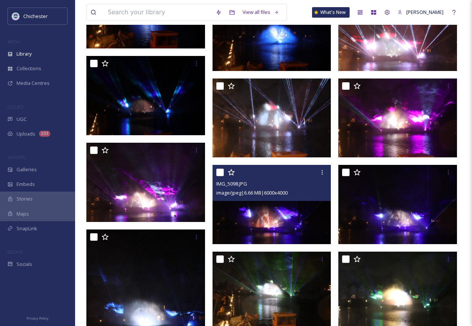
scroll to position [319, 0]
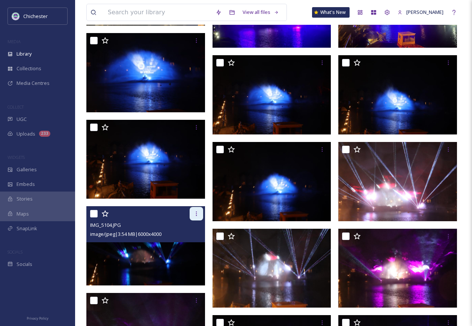
click at [196, 213] on icon at bounding box center [197, 214] width 6 height 6
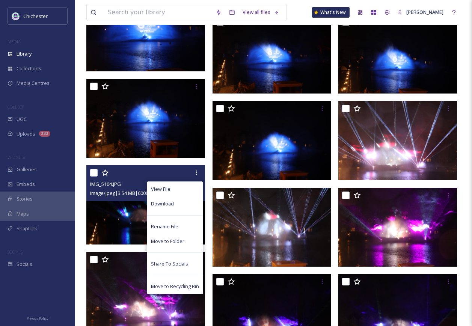
scroll to position [395, 0]
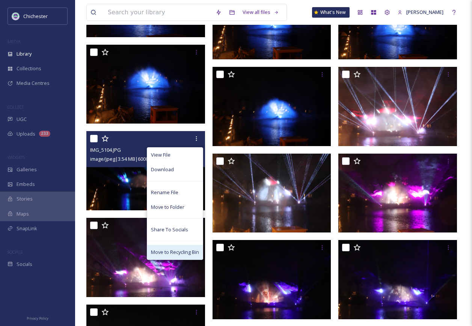
click at [179, 250] on span "Move to Recycling Bin" at bounding box center [175, 252] width 48 height 7
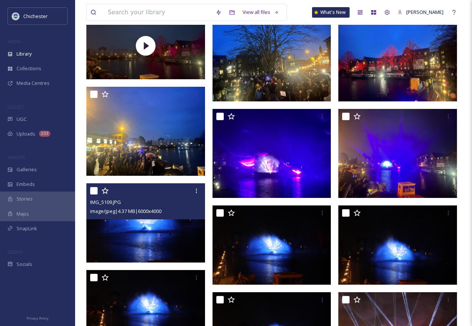
scroll to position [94, 0]
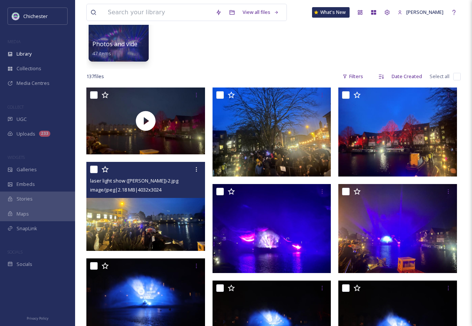
click at [170, 217] on img at bounding box center [145, 206] width 119 height 89
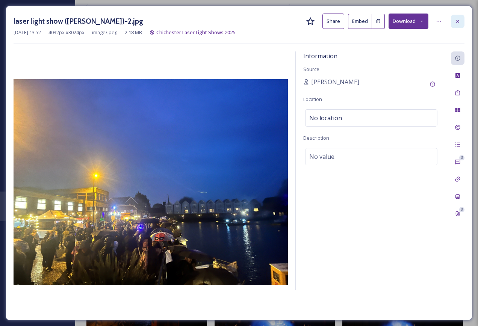
click at [458, 23] on icon at bounding box center [458, 21] width 6 height 6
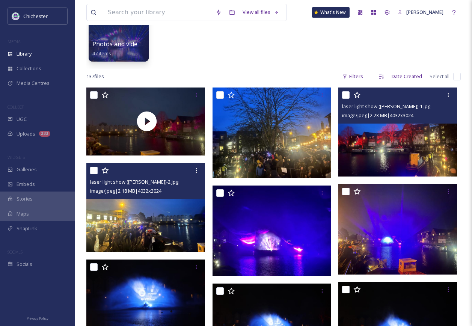
click at [378, 150] on img at bounding box center [398, 132] width 119 height 89
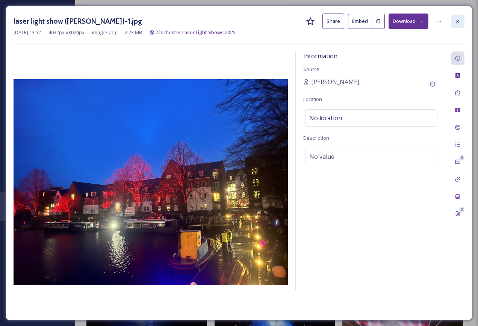
click at [457, 21] on icon at bounding box center [457, 21] width 3 height 3
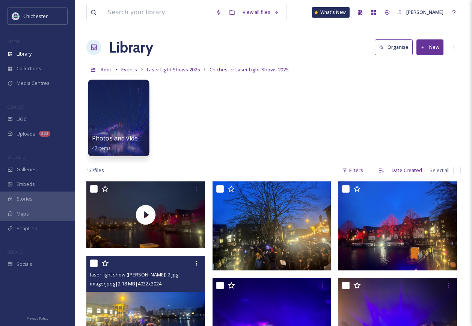
click at [122, 129] on div at bounding box center [118, 118] width 61 height 77
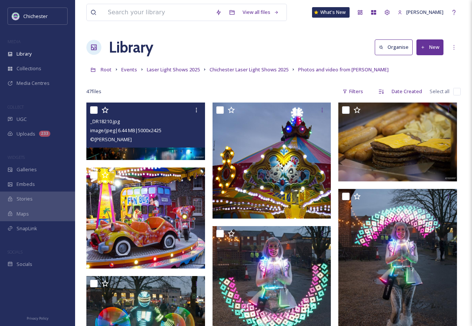
click at [177, 153] on img at bounding box center [145, 131] width 119 height 57
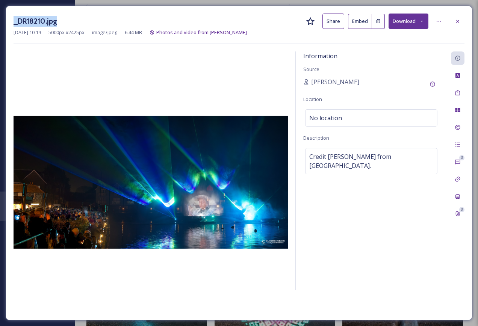
drag, startPoint x: 75, startPoint y: 22, endPoint x: 12, endPoint y: 22, distance: 63.5
click at [12, 22] on div "_DR18210.jpg Share Embed Download [DATE] 10:19 5000 px x 2425 px image/jpeg 6.4…" at bounding box center [239, 163] width 467 height 315
copy h3 "_DR18210.jpg"
